Goal: Use online tool/utility: Use online tool/utility

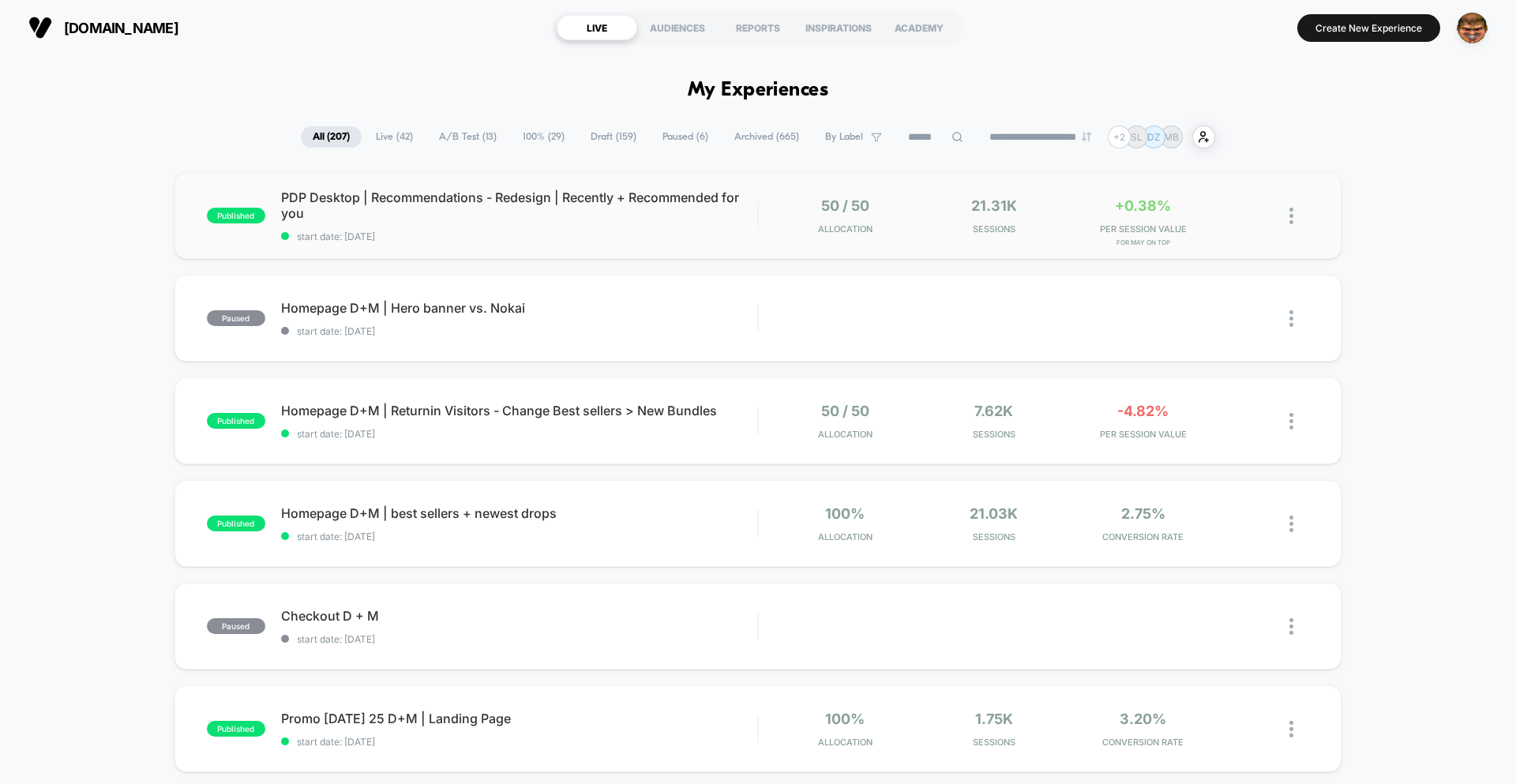
click at [634, 212] on span "PDP Desktop | Recommendations - Redesign | Recently + Recommended for you" at bounding box center [519, 205] width 476 height 32
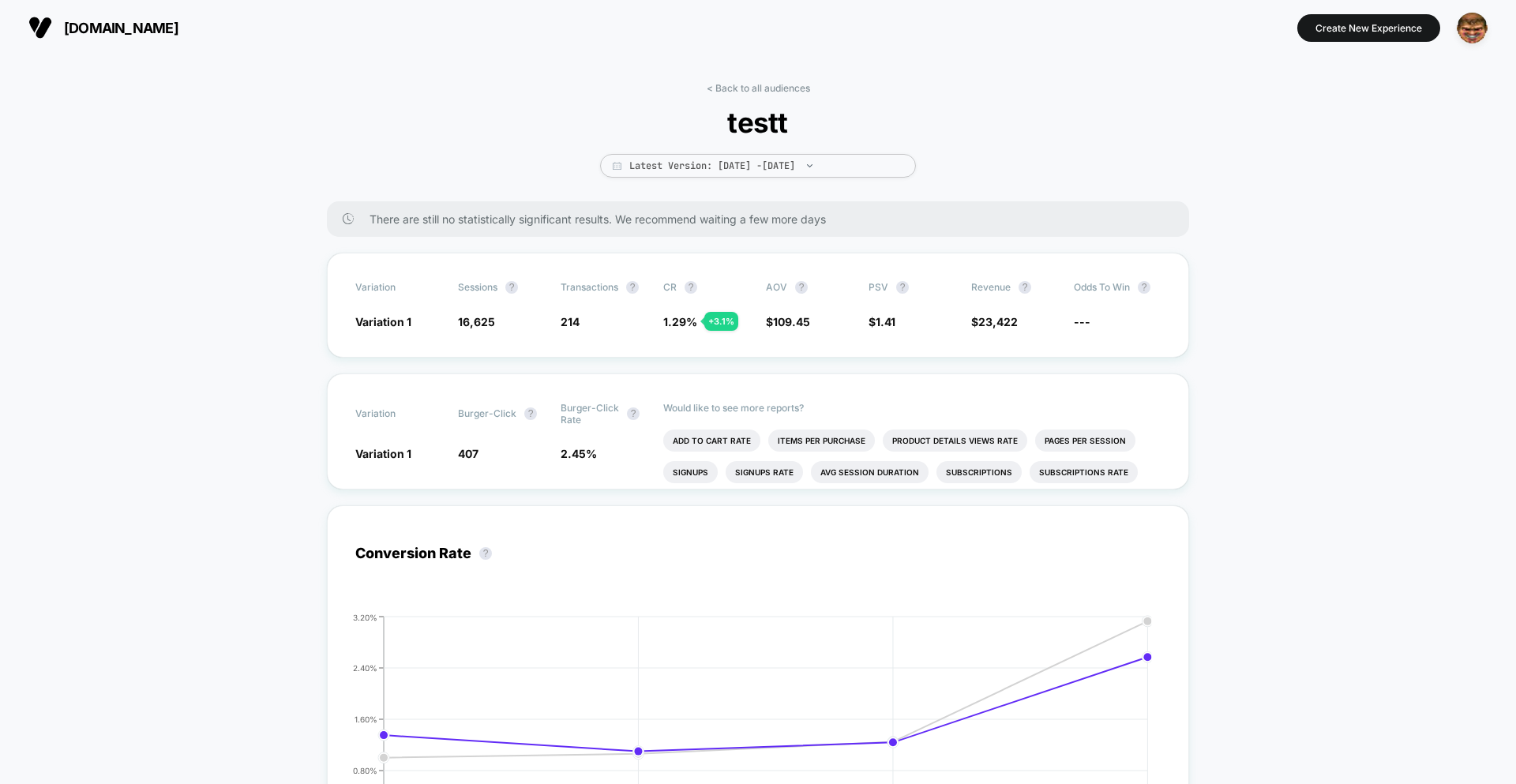
drag, startPoint x: 299, startPoint y: 48, endPoint x: 549, endPoint y: 84, distance: 252.6
click at [306, 48] on div "[DOMAIN_NAME] Create New Experience" at bounding box center [758, 28] width 1516 height 55
click at [775, 84] on link "< Back to all audiences" at bounding box center [758, 88] width 103 height 12
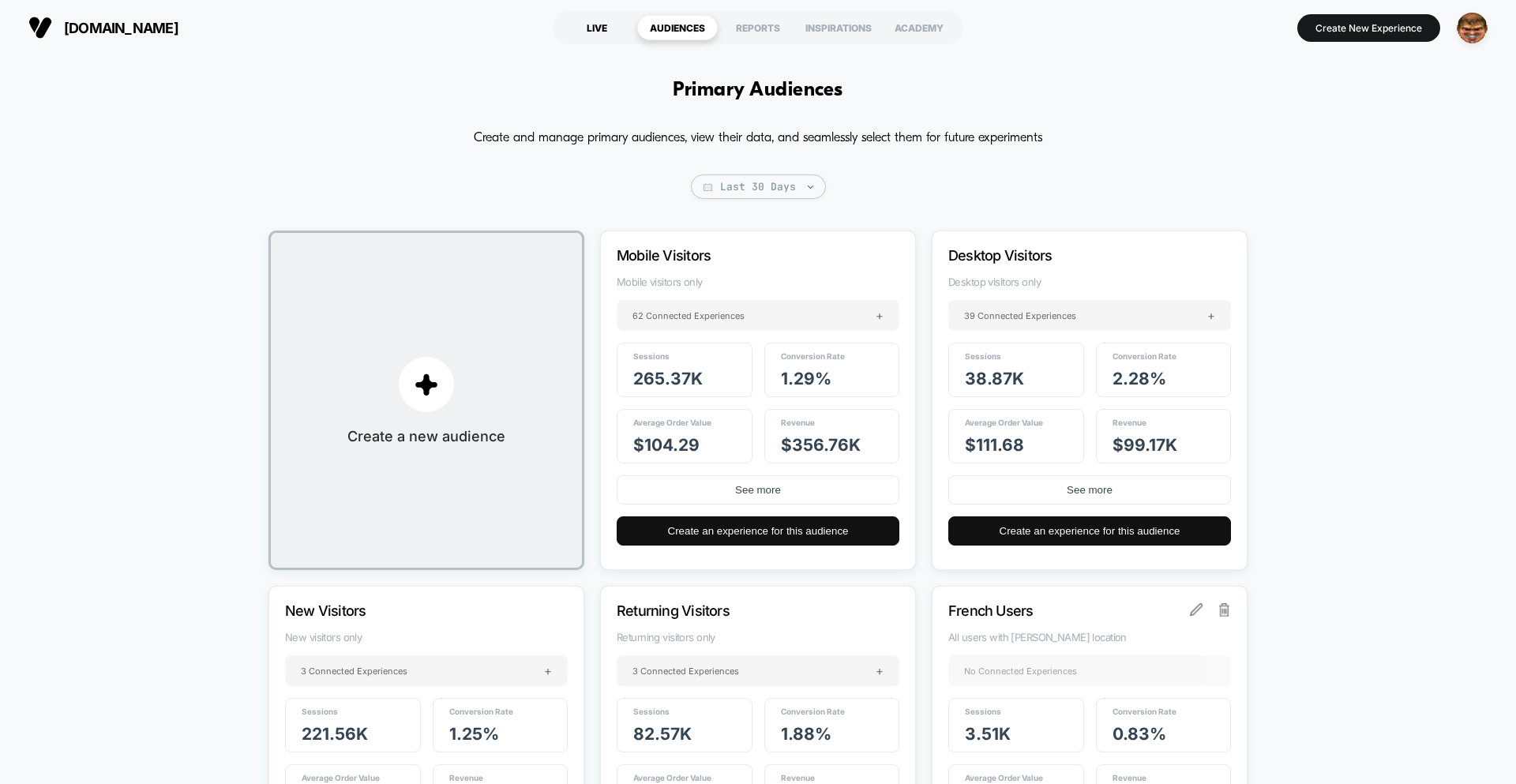
click at [567, 26] on div "LIVE" at bounding box center [596, 28] width 80 height 26
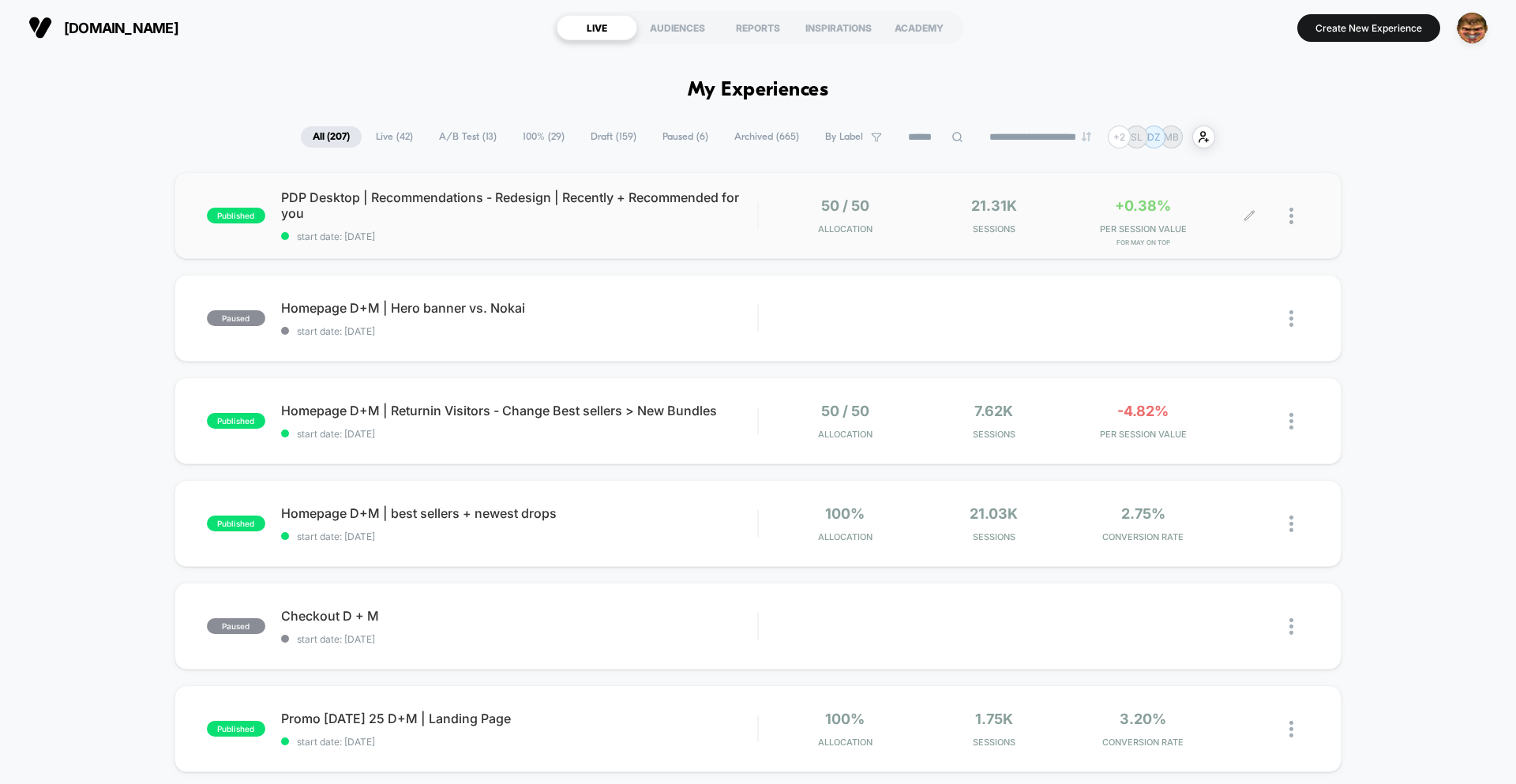
click at [1250, 218] on icon at bounding box center [1250, 216] width 10 height 10
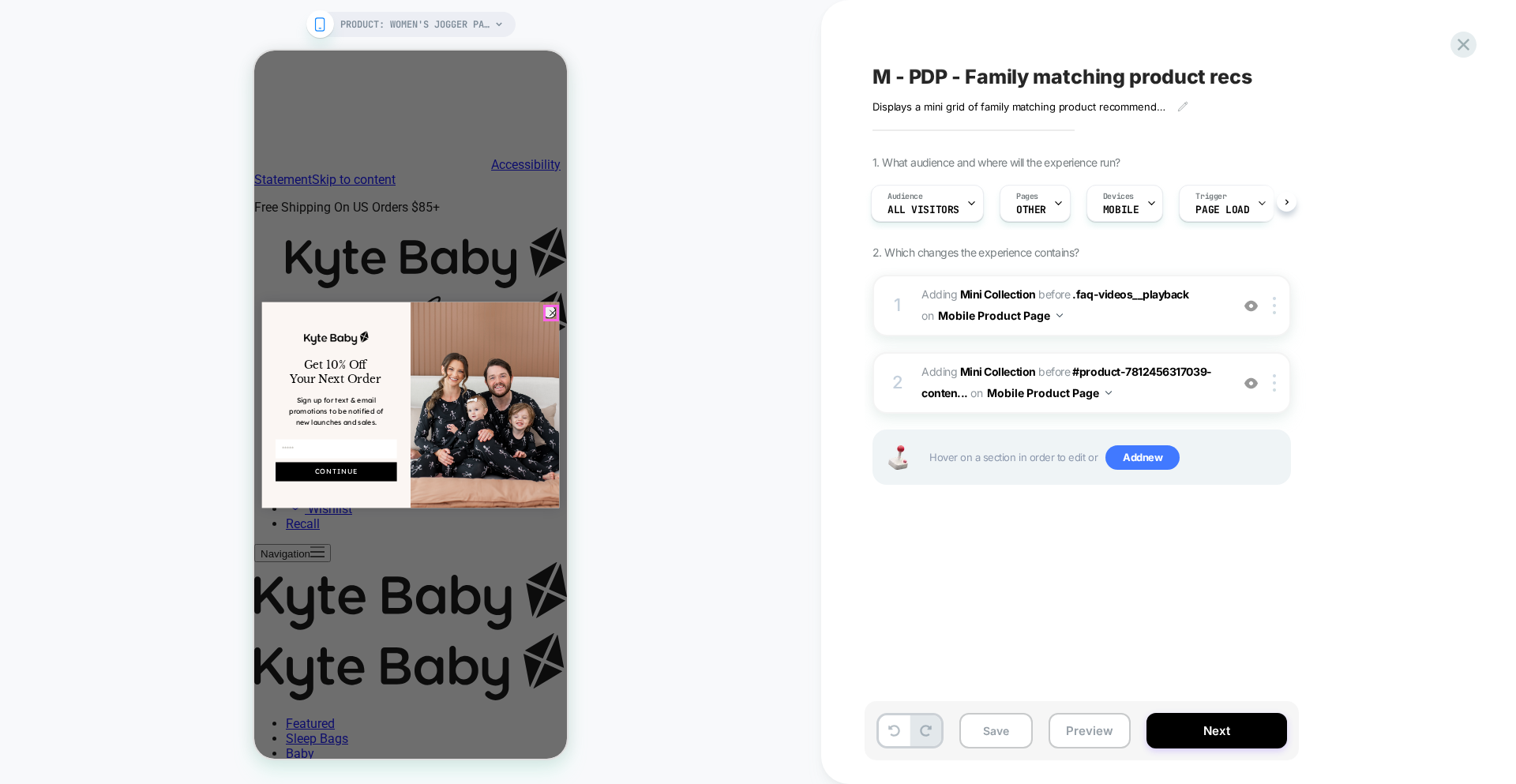
click at [551, 314] on circle "Close dialog" at bounding box center [553, 312] width 13 height 13
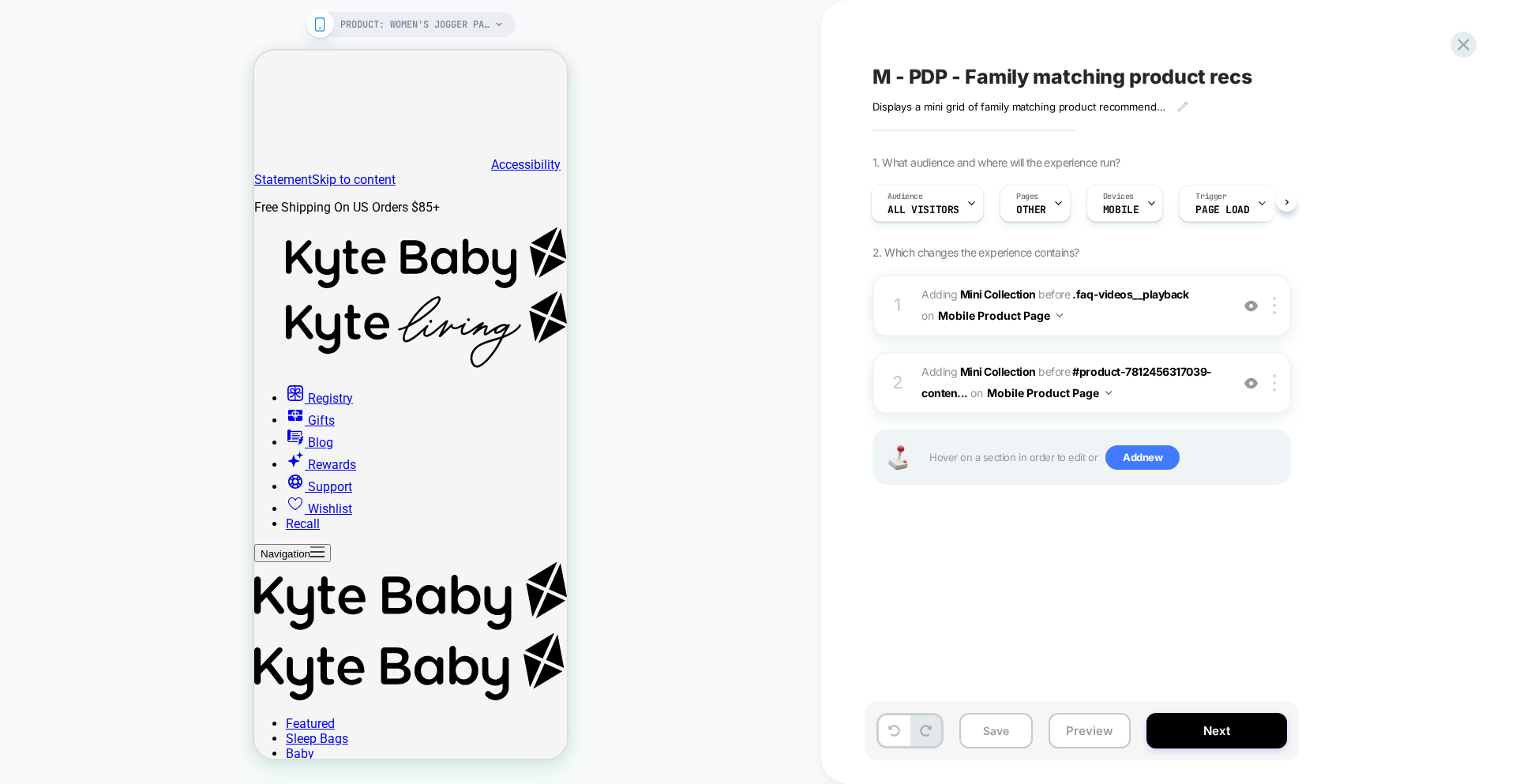
click at [0, 0] on span "#_loomi_addon_1756309347111 Adding Mini Collection BEFORE .faq-videos__playback…" at bounding box center [0, 0] width 0 height 0
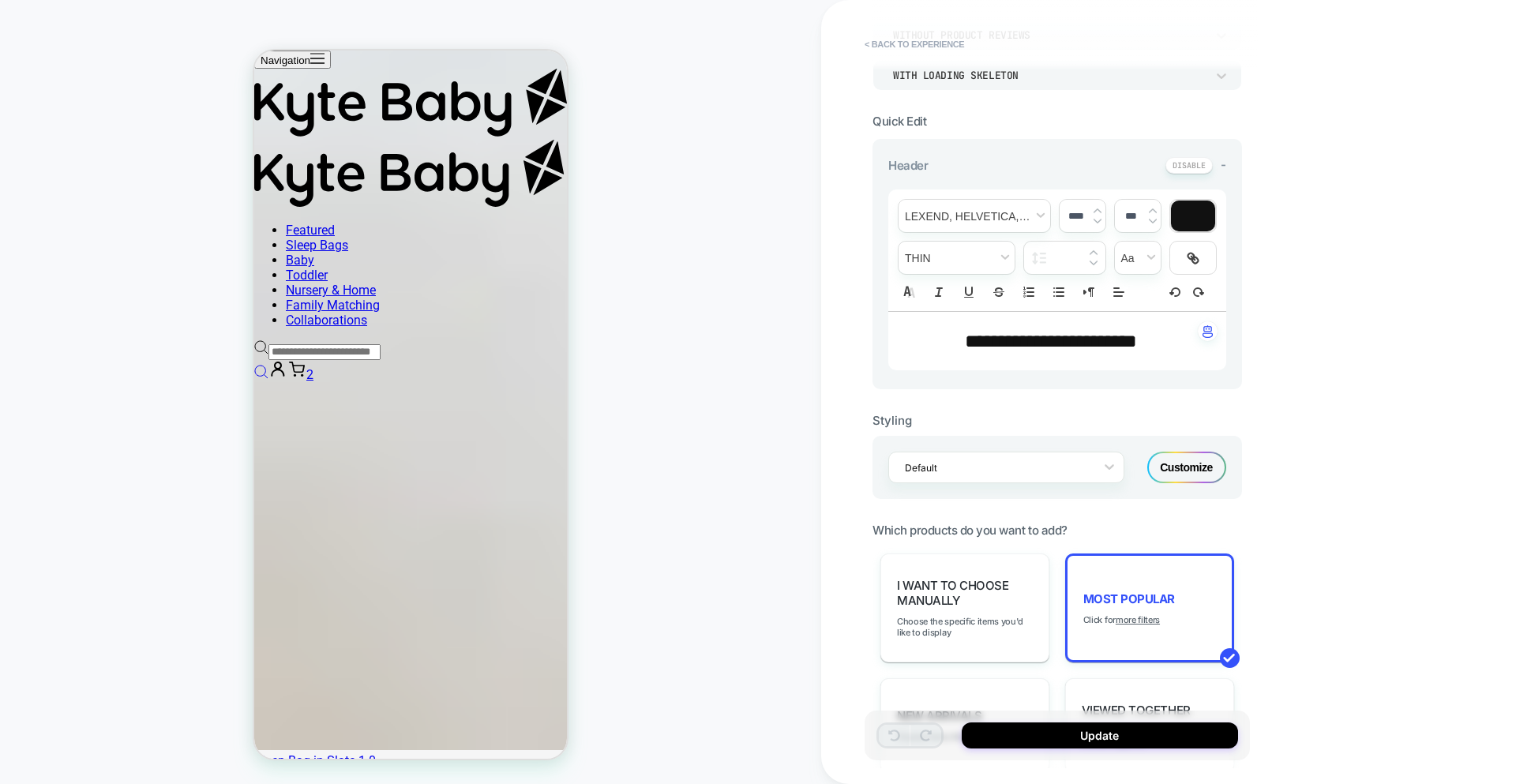
scroll to position [317, 0]
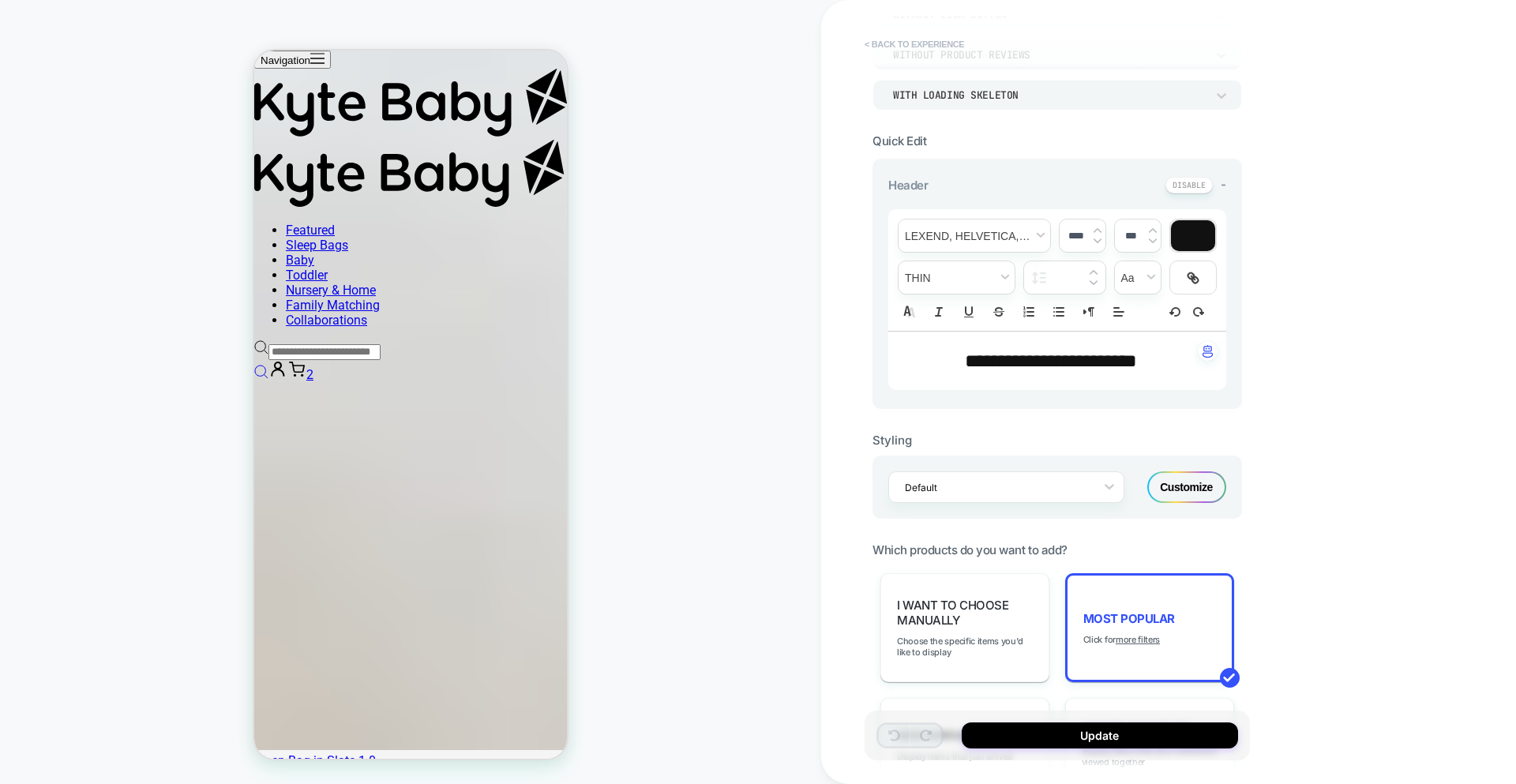
click at [0, 0] on button "< Back to experience" at bounding box center [0, 0] width 0 height 0
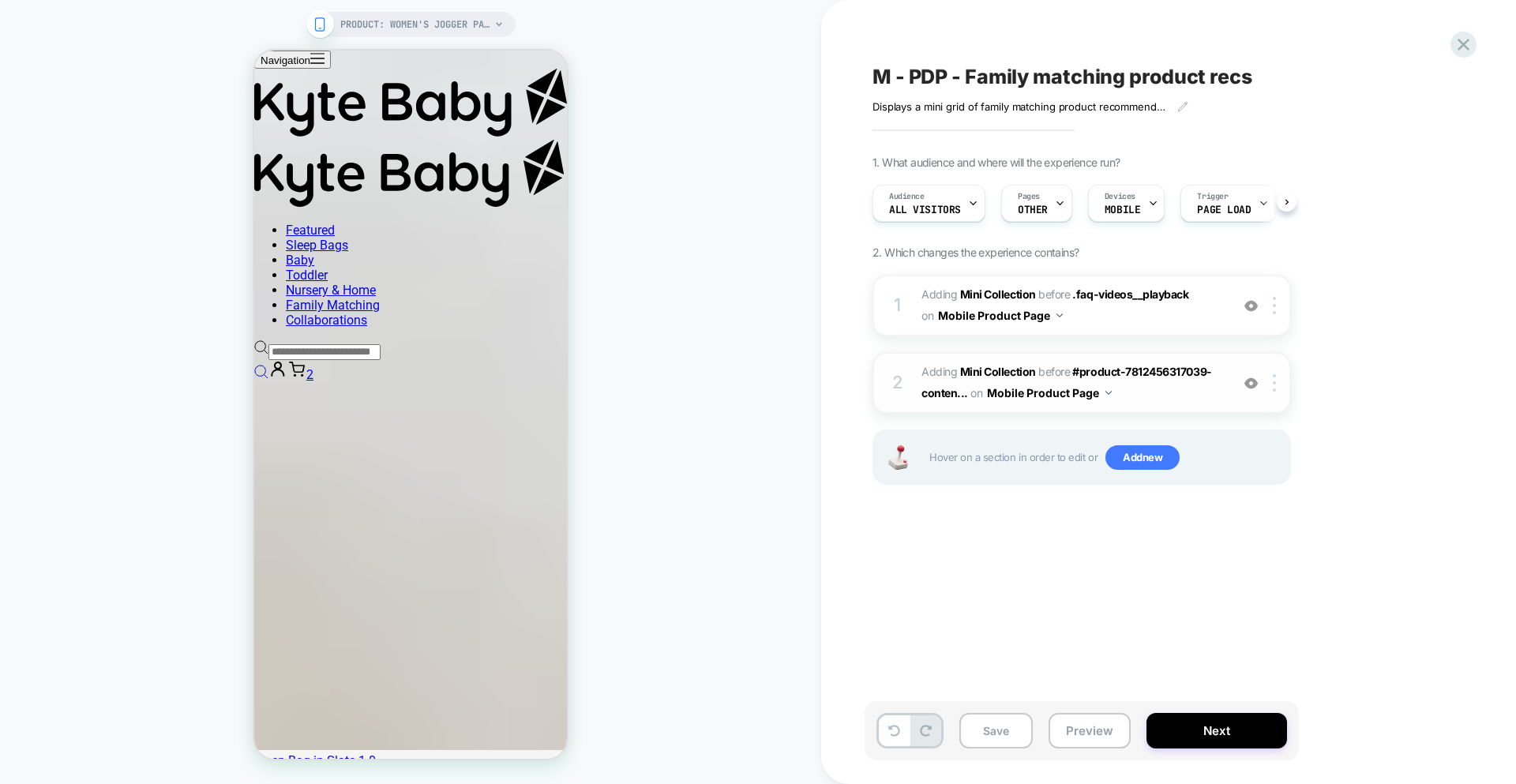
scroll to position [0, 1]
click at [0, 0] on span "#_loomi_addon_1756310030053 Adding Mini Collection BEFORE #product-781245631703…" at bounding box center [0, 0] width 0 height 0
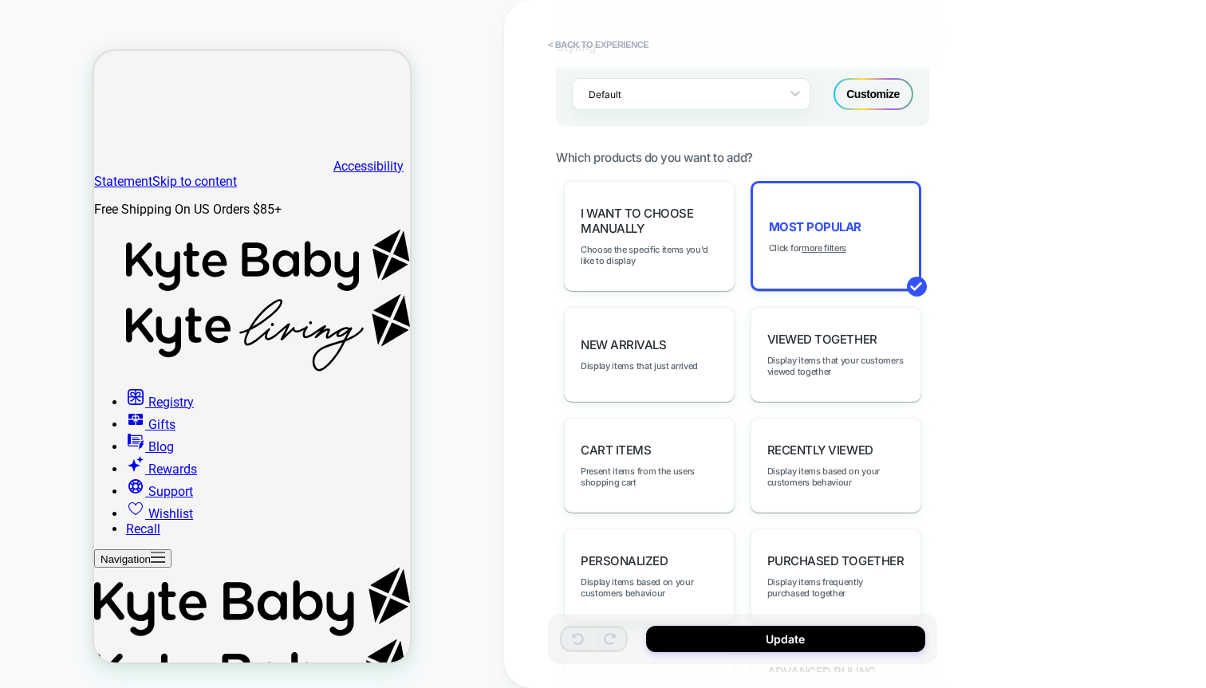
scroll to position [718, 0]
